Goal: Task Accomplishment & Management: Manage account settings

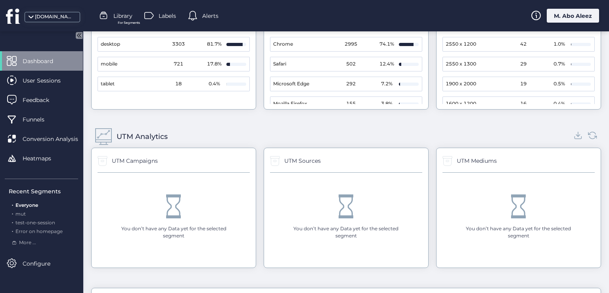
scroll to position [817, 0]
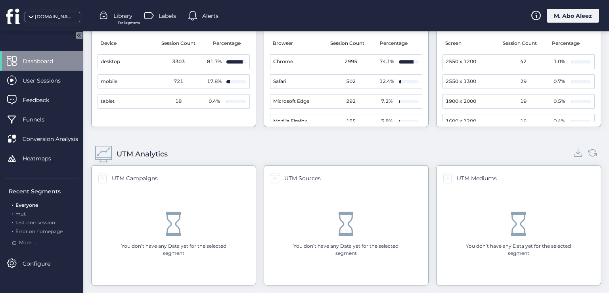
click at [573, 152] on icon at bounding box center [578, 152] width 11 height 11
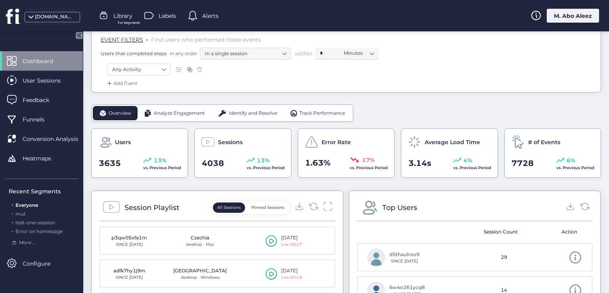
scroll to position [0, 0]
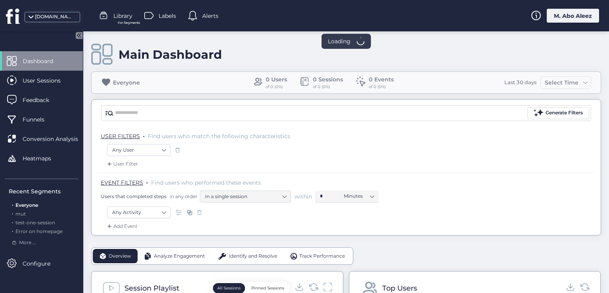
click at [570, 17] on div "M. Abo Aleez" at bounding box center [573, 16] width 52 height 14
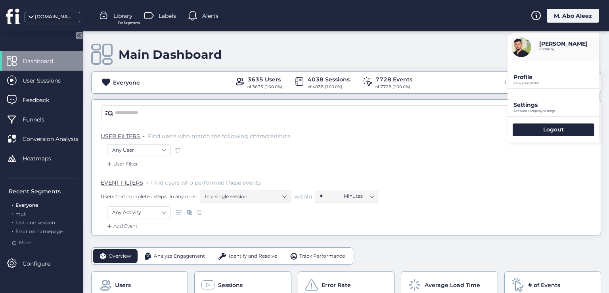
click at [541, 80] on p "Profile" at bounding box center [557, 76] width 86 height 7
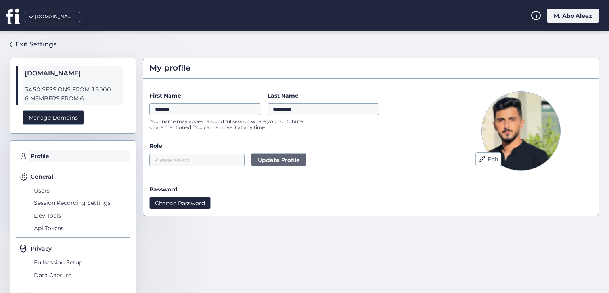
click at [200, 201] on button "Change Password" at bounding box center [180, 203] width 61 height 12
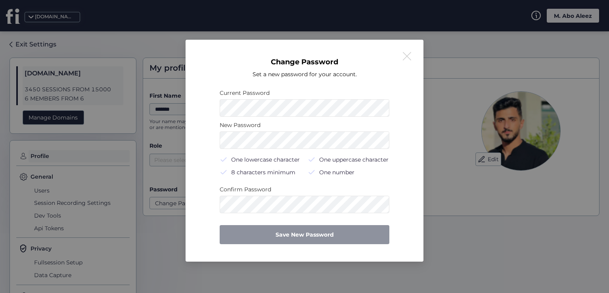
click at [409, 58] on button at bounding box center [407, 57] width 10 height 10
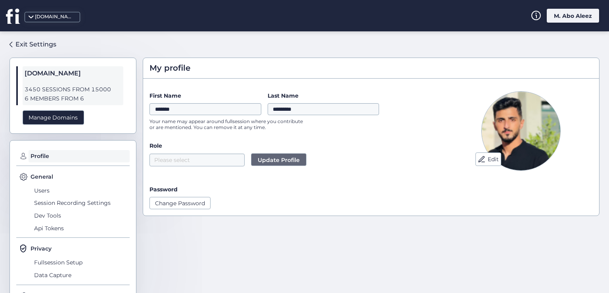
drag, startPoint x: 575, startPoint y: 9, endPoint x: 571, endPoint y: 19, distance: 11.0
click at [574, 10] on div "M. Abo Aleez" at bounding box center [573, 16] width 52 height 14
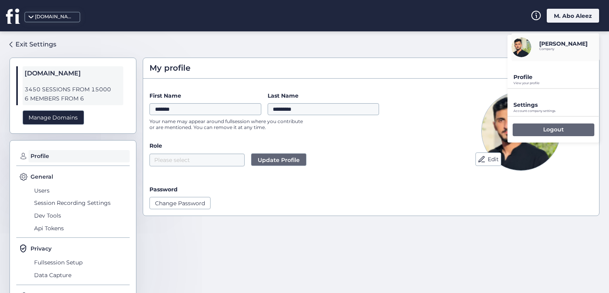
click at [544, 126] on p "Logout" at bounding box center [553, 129] width 21 height 7
